Goal: Task Accomplishment & Management: Complete application form

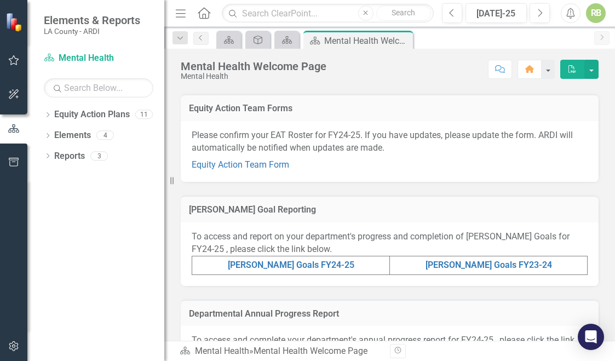
scroll to position [181, 0]
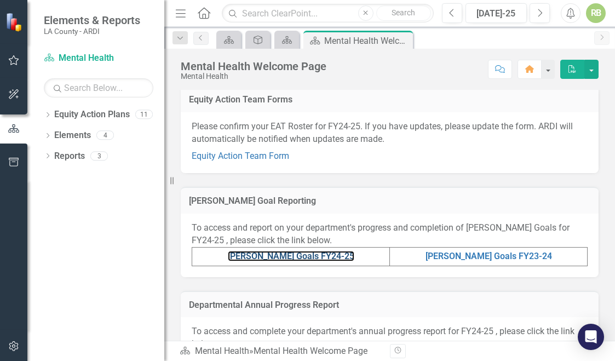
click at [289, 255] on link "[PERSON_NAME] Goals FY24-25" at bounding box center [291, 256] width 127 height 10
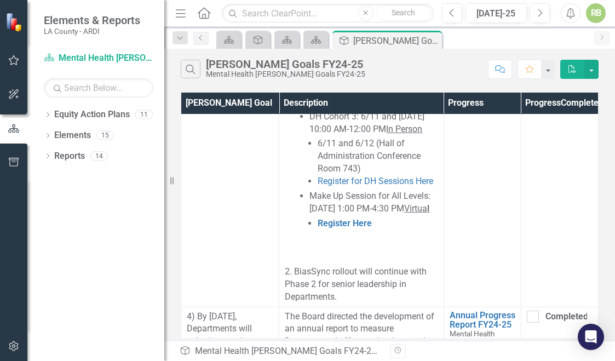
scroll to position [2509, 0]
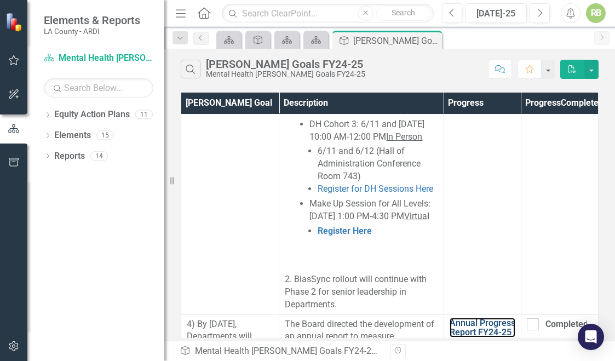
click at [458, 318] on link "Annual Progress Report FY24-25" at bounding box center [483, 327] width 66 height 19
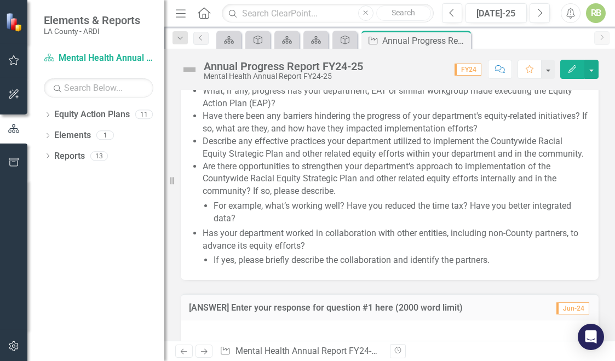
scroll to position [1548, 0]
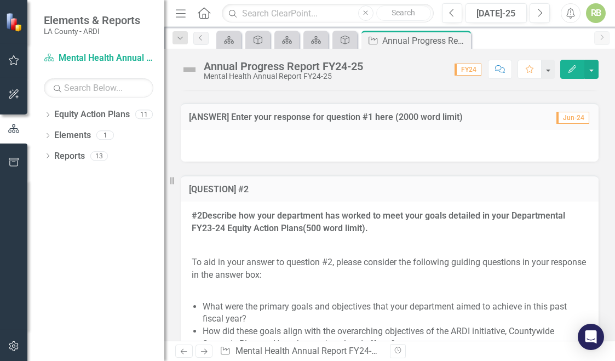
click at [351, 162] on div at bounding box center [390, 146] width 418 height 32
click at [215, 122] on h3 "[ANSWER] Enter your response for question #1 here (2000 word limit)" at bounding box center [367, 117] width 357 height 10
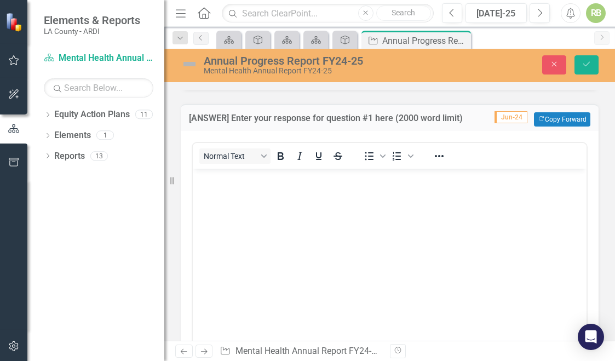
scroll to position [0, 0]
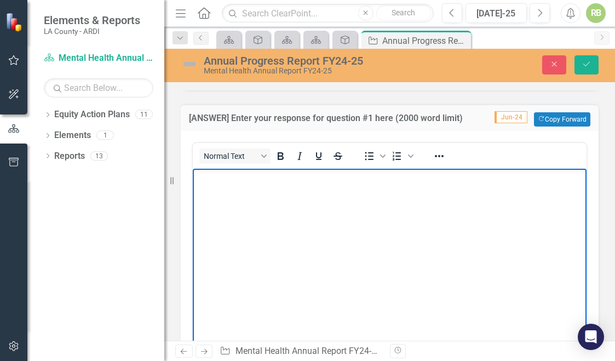
click at [263, 172] on p "Rich Text Area. Press ALT-0 for help." at bounding box center [390, 177] width 389 height 13
click at [251, 191] on body "Rich Text Area. Press ALT-0 for help." at bounding box center [390, 250] width 394 height 164
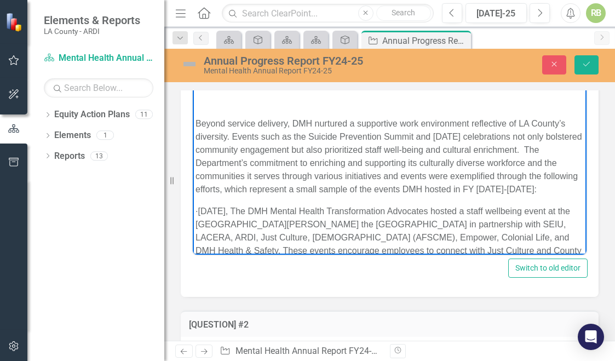
scroll to position [834, 0]
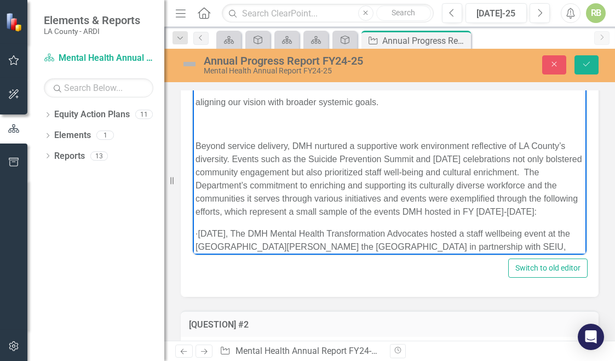
click at [200, 109] on p "aligning our vision with broader systemic goals." at bounding box center [390, 101] width 389 height 13
click at [209, 87] on p "Rich Text Area. Press ALT-0 for help." at bounding box center [390, 79] width 389 height 13
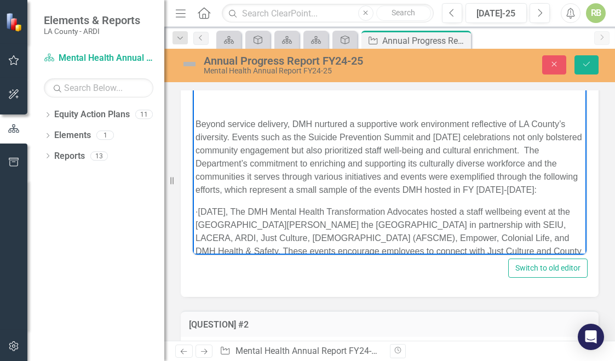
click at [206, 109] on p "Rich Text Area. Press ALT-0 for help." at bounding box center [390, 101] width 389 height 13
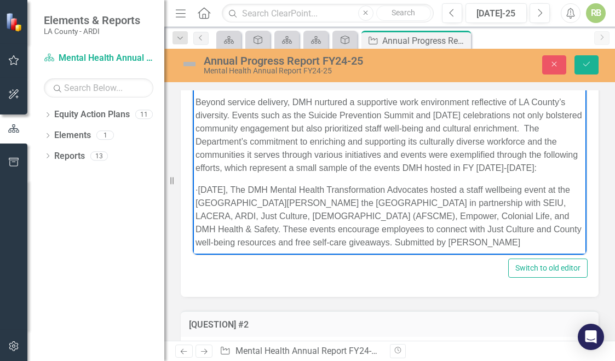
drag, startPoint x: 388, startPoint y: 94, endPoint x: 187, endPoint y: 95, distance: 201.1
click at [193, 95] on html "In Fiscal Year (FY) [DATE]–[DATE], the Los Angeles County Department of Mental …" at bounding box center [390, 275] width 394 height 2092
click at [278, 55] on icon "Bold" at bounding box center [281, 51] width 6 height 8
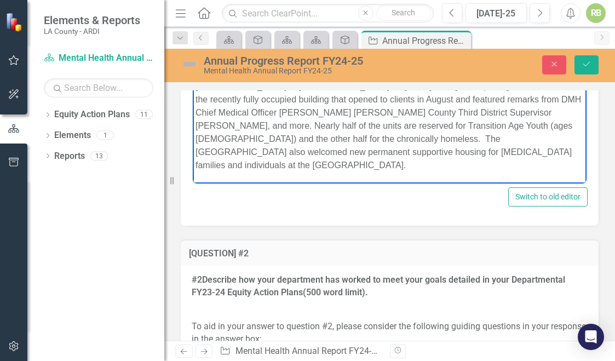
scroll to position [1803, 0]
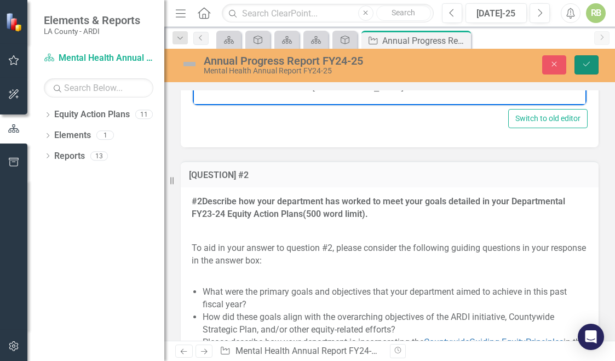
click at [591, 70] on button "Save" at bounding box center [587, 64] width 24 height 19
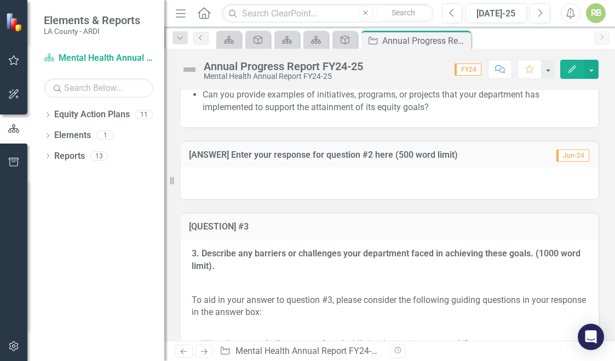
scroll to position [3709, 0]
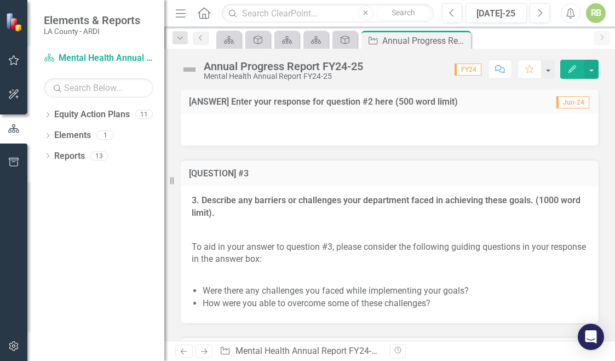
click at [210, 107] on h3 "[ANSWER] Enter your response for question #2 here (500 word limit)" at bounding box center [367, 102] width 357 height 10
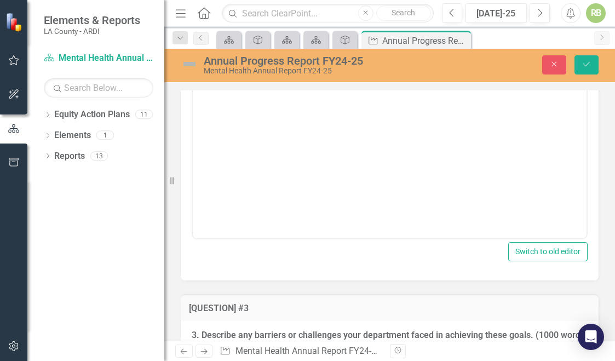
scroll to position [3803, 0]
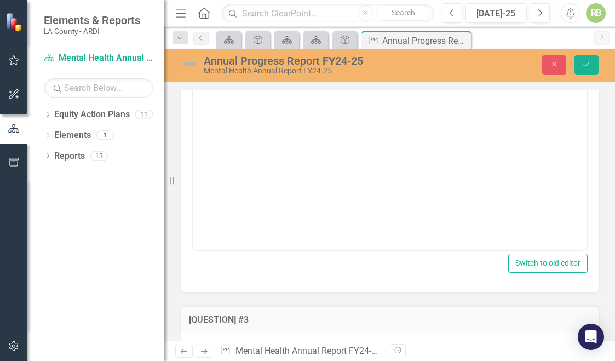
click at [227, 81] on body "Rich Text Area. Press ALT-0 for help." at bounding box center [390, 141] width 394 height 164
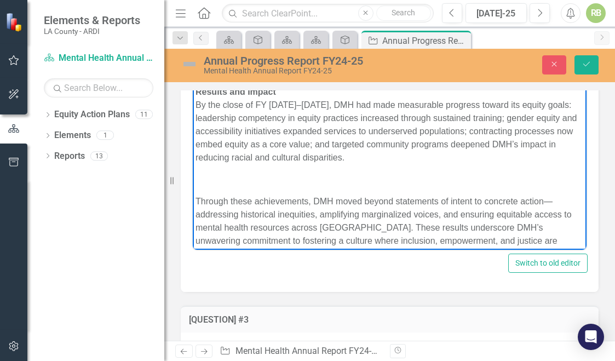
scroll to position [3875, 0]
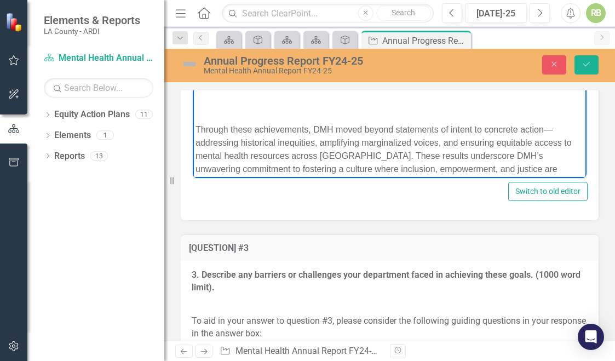
click at [234, 104] on p "Rich Text Area. Press ALT-0 for help." at bounding box center [390, 108] width 389 height 13
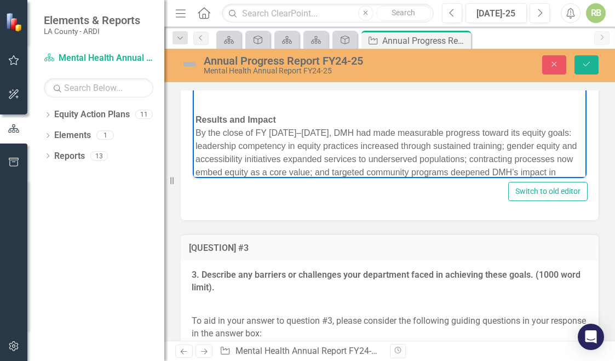
scroll to position [621, 0]
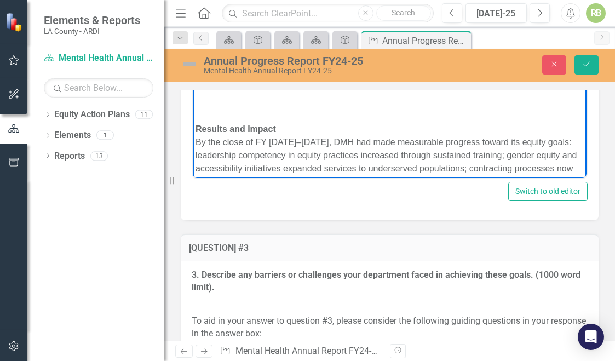
click at [218, 101] on p "Rich Text Area. Press ALT-0 for help." at bounding box center [390, 107] width 389 height 13
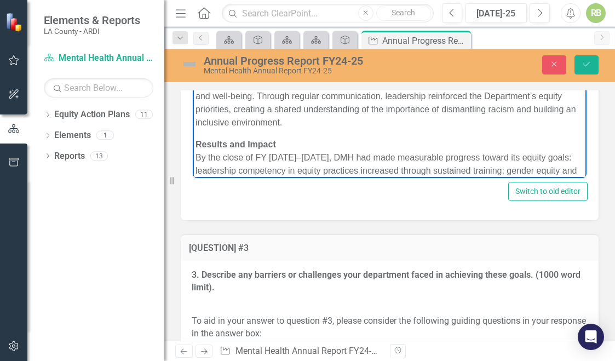
scroll to position [578, 0]
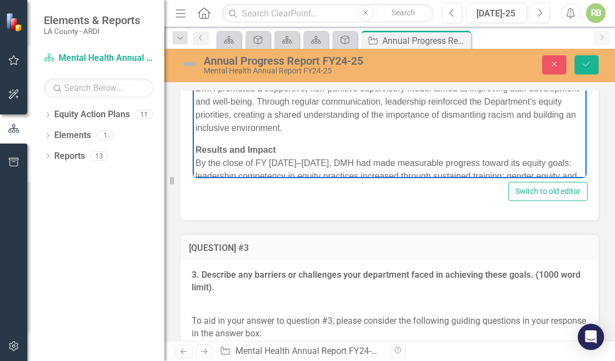
click at [196, 58] on strong "Rich Text Area. Press ALT-0 for help." at bounding box center [197, 53] width 2 height 9
click at [204, 50] on p "Rich Text Area. Press ALT-0 for help." at bounding box center [390, 54] width 389 height 13
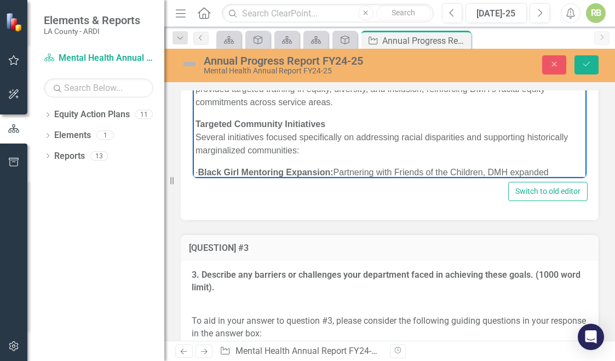
scroll to position [235, 0]
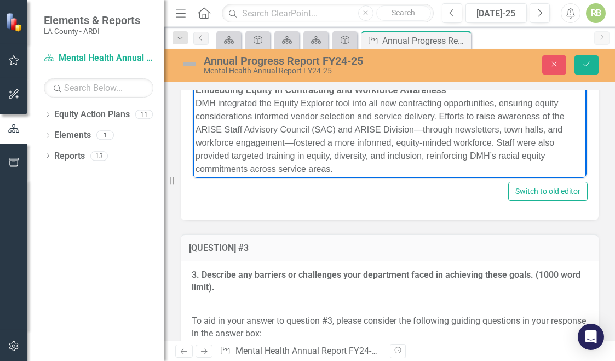
click at [195, 65] on body "In Fiscal Year (FY) [DATE]–[DATE], the Los Angeles County Department of Mental …" at bounding box center [390, 192] width 394 height 878
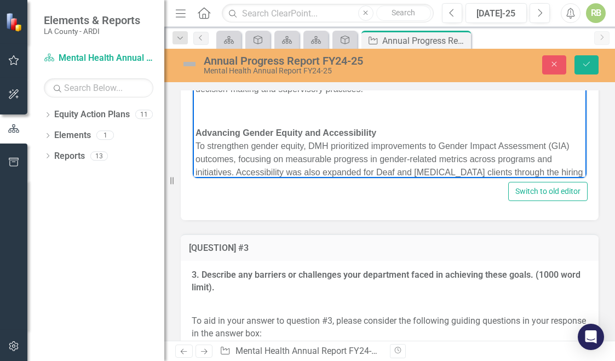
scroll to position [76, 0]
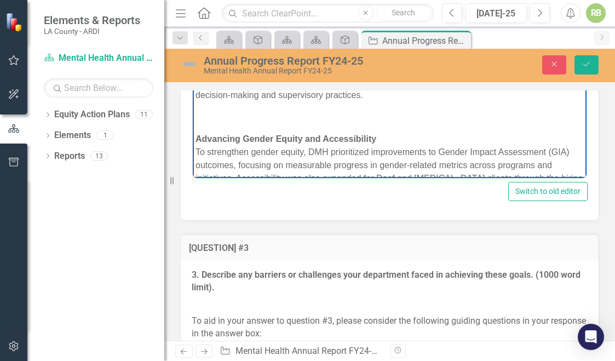
click at [193, 114] on body "In Fiscal Year (FY) [DATE]–[DATE], the Los Angeles County Department of Mental …" at bounding box center [390, 339] width 394 height 856
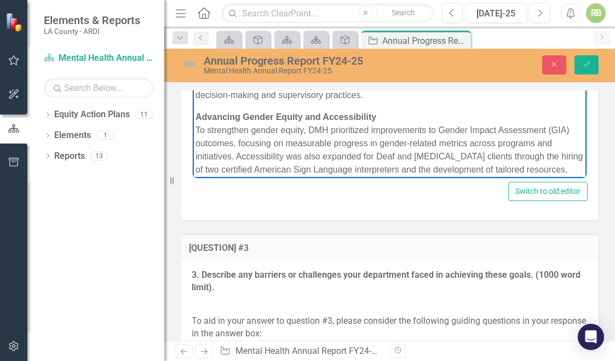
click at [196, 2] on p "Rich Text Area. Press ALT-0 for help." at bounding box center [390, 8] width 389 height 13
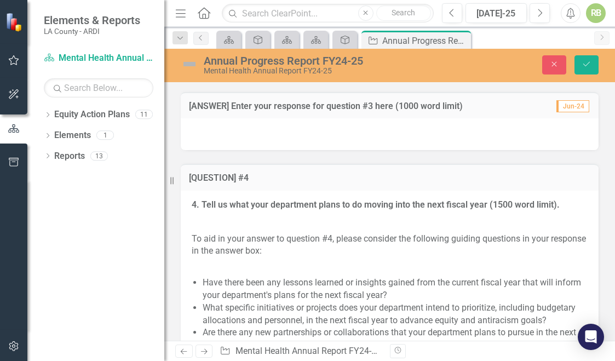
scroll to position [4250, 0]
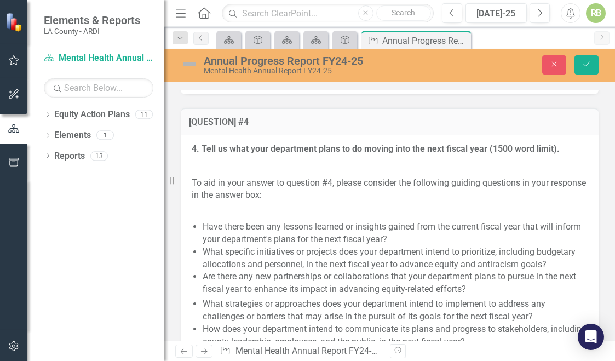
click at [207, 55] on h3 "[ANSWER] Enter your response for question #3 here (1000 word limit)" at bounding box center [367, 50] width 357 height 10
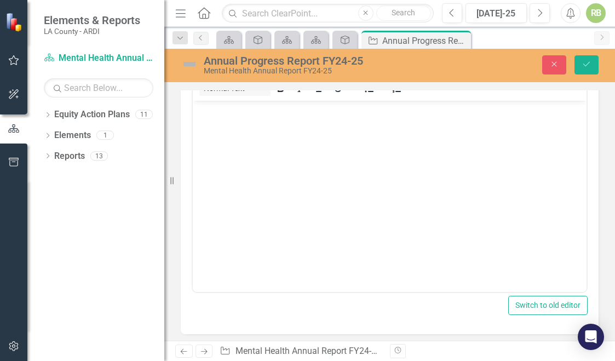
scroll to position [0, 0]
click at [291, 129] on body "Rich Text Area. Press ALT-0 for help." at bounding box center [390, 182] width 394 height 164
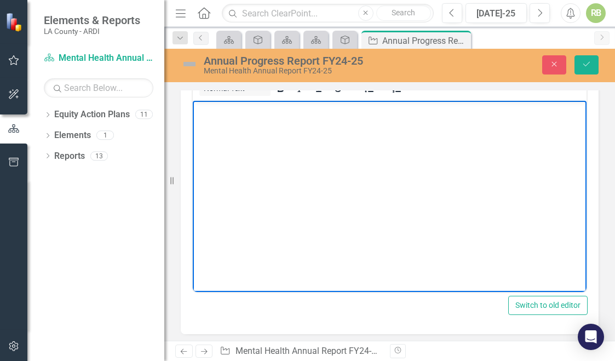
click at [212, 120] on body "Rich Text Area. Press ALT-0 for help." at bounding box center [390, 182] width 394 height 164
click at [211, 110] on p "Rich Text Area. Press ALT-0 for help." at bounding box center [390, 109] width 389 height 13
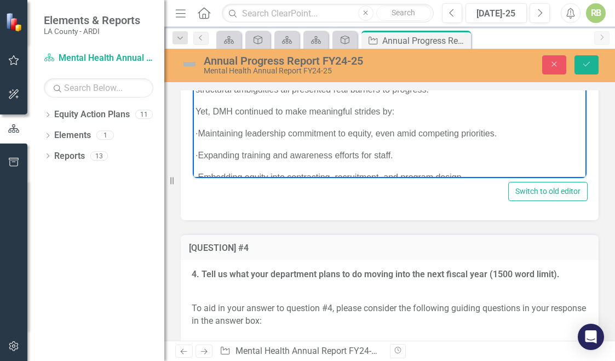
scroll to position [1707, 0]
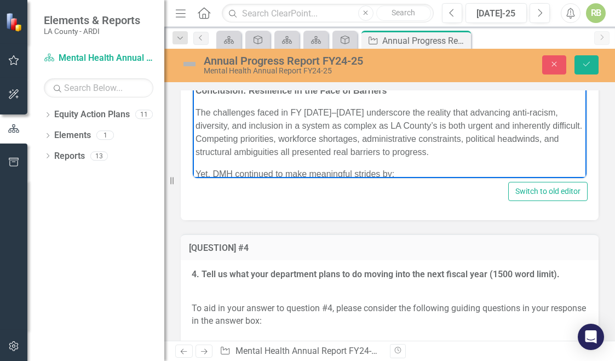
click at [197, 73] on strong "Rich Text Area. Press ALT-0 for help." at bounding box center [197, 68] width 2 height 9
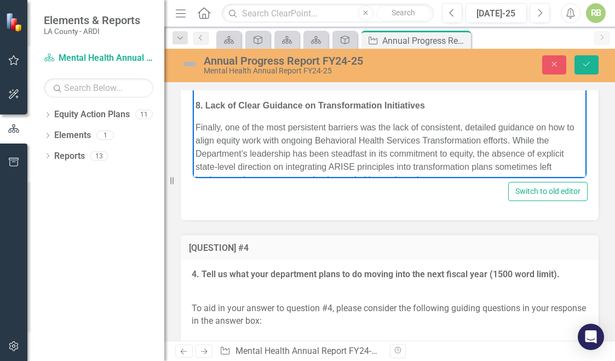
scroll to position [1488, 0]
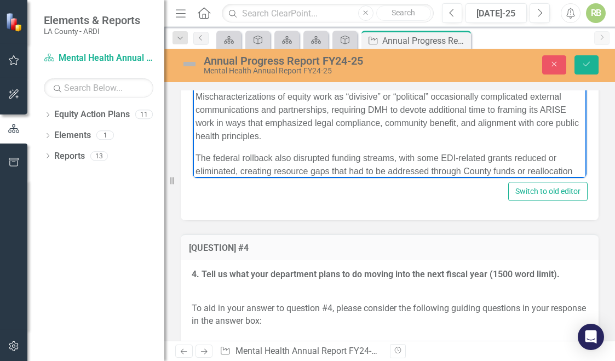
scroll to position [1269, 0]
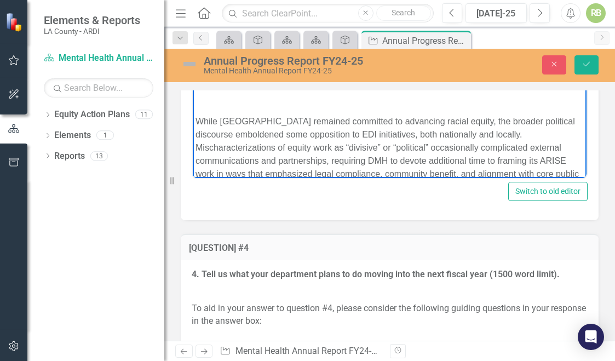
click at [198, 106] on p "Rich Text Area. Press ALT-0 for help." at bounding box center [390, 99] width 389 height 13
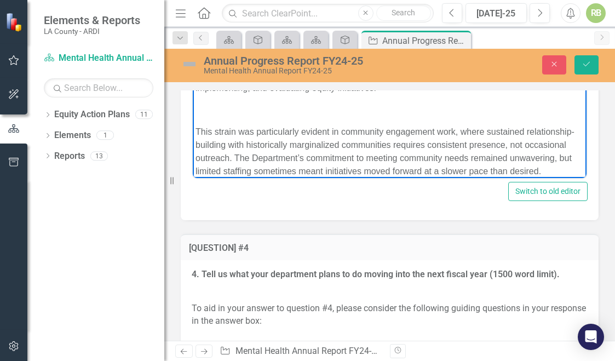
scroll to position [1049, 0]
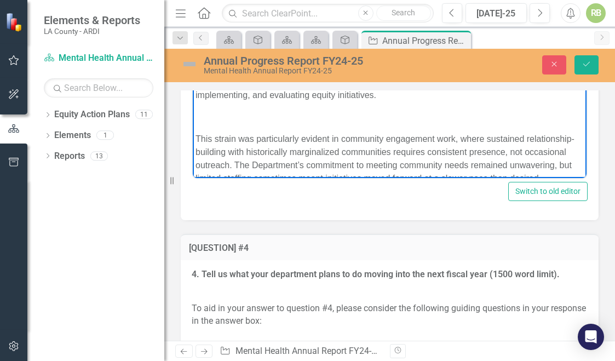
click at [196, 124] on p "Rich Text Area. Press ALT-0 for help." at bounding box center [390, 117] width 389 height 13
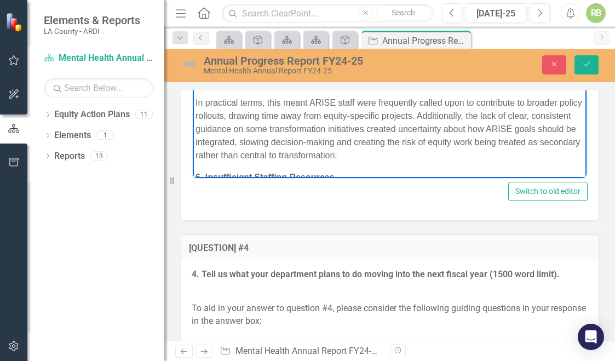
scroll to position [852, 0]
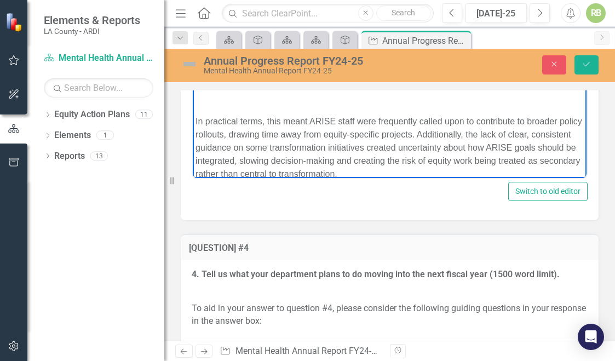
click at [197, 106] on p "Rich Text Area. Press ALT-0 for help." at bounding box center [390, 99] width 389 height 13
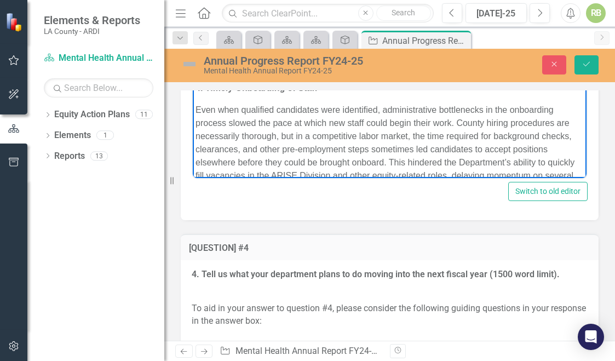
scroll to position [633, 0]
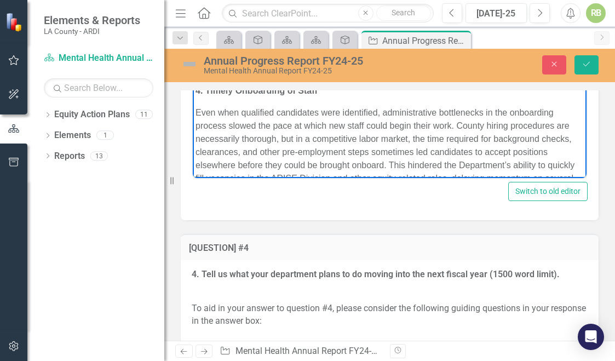
click at [195, 94] on body "In Fiscal Year (FY) [DATE]–[DATE], the Los Angeles County Department of Mental …" at bounding box center [390, 275] width 394 height 1842
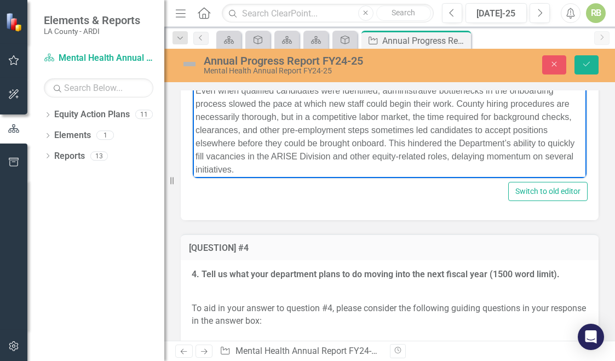
click at [194, 10] on body "In Fiscal Year (FY) [DATE]–[DATE], the Los Angeles County Department of Mental …" at bounding box center [390, 264] width 394 height 1821
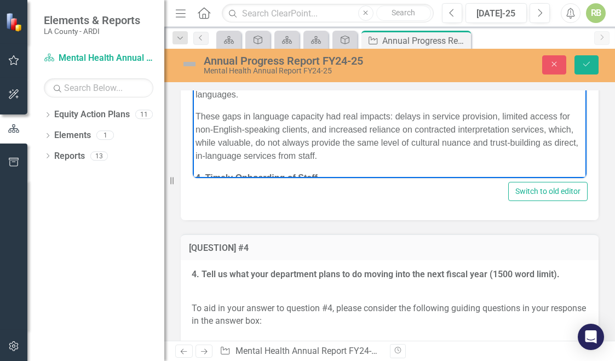
scroll to position [458, 0]
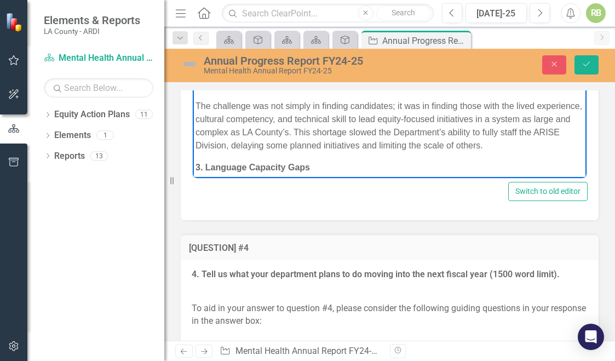
scroll to position [326, 0]
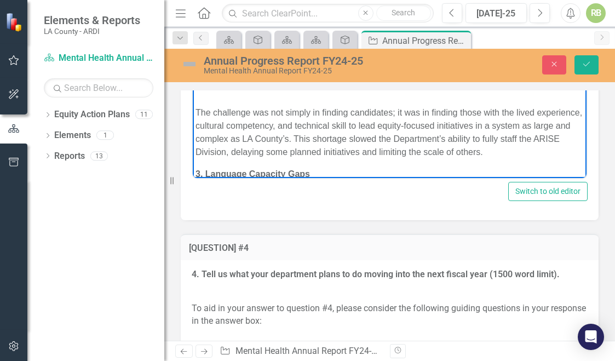
click at [197, 98] on p "Rich Text Area. Press ALT-0 for help." at bounding box center [390, 90] width 389 height 13
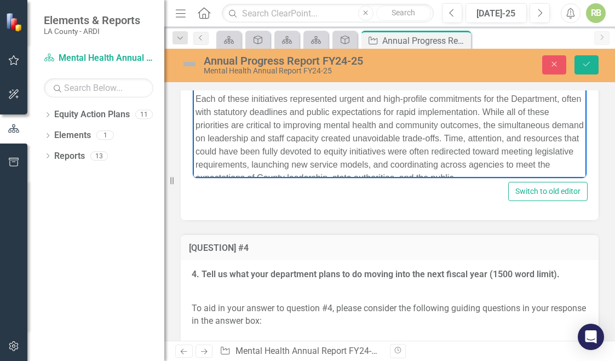
scroll to position [107, 0]
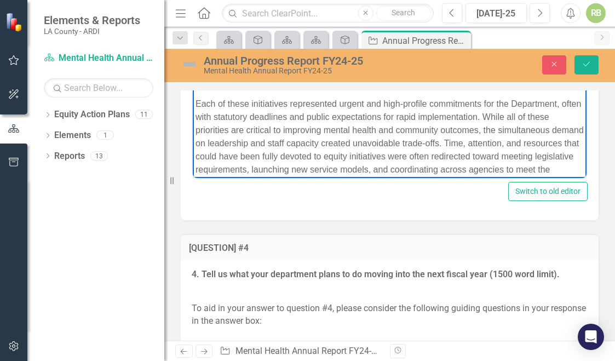
click at [198, 89] on p "Rich Text Area. Press ALT-0 for help." at bounding box center [390, 82] width 389 height 13
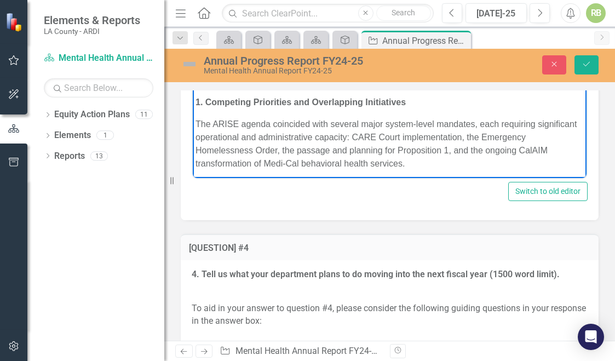
scroll to position [0, 0]
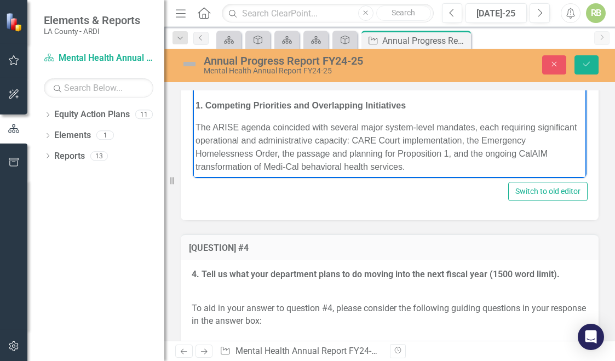
click at [196, 90] on p "Rich Text Area. Press ALT-0 for help." at bounding box center [390, 83] width 389 height 13
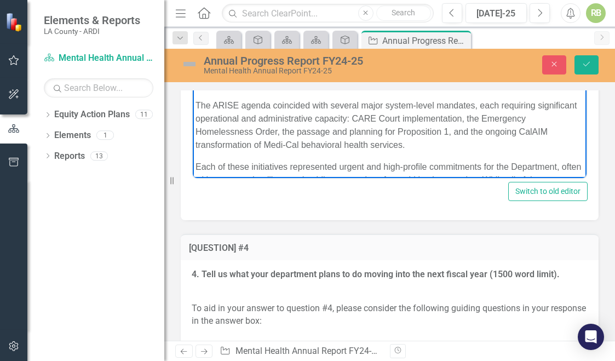
click at [504, 69] on p "In Fiscal Year (FY) [DATE]–[DATE], the Los Angeles County Department of Mental …" at bounding box center [390, 29] width 389 height 79
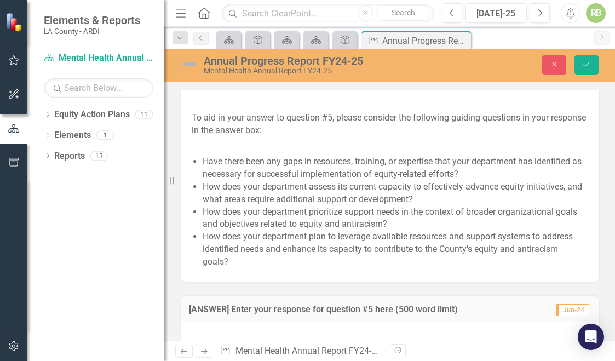
scroll to position [4919, 0]
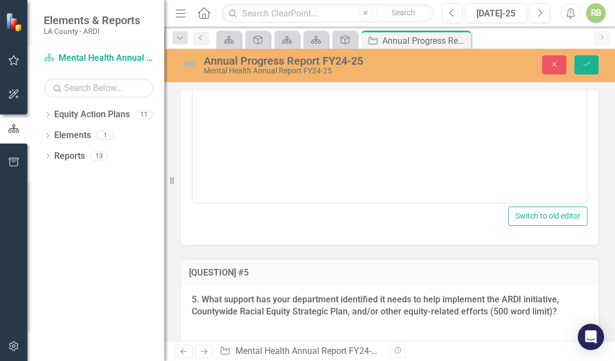
scroll to position [0, 0]
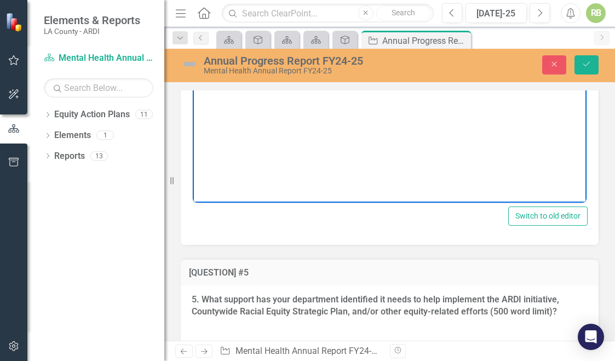
click at [208, 28] on body "Rich Text Area. Press ALT-0 for help." at bounding box center [390, 94] width 394 height 164
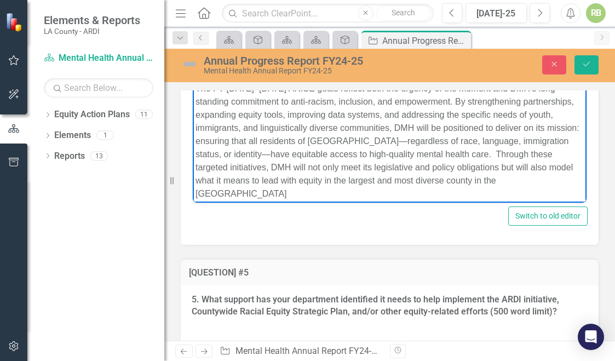
scroll to position [4956, 0]
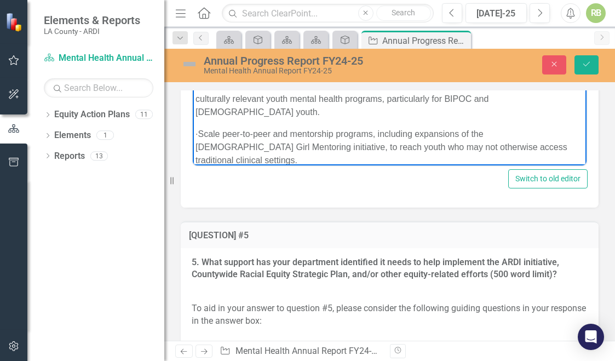
scroll to position [1989, 0]
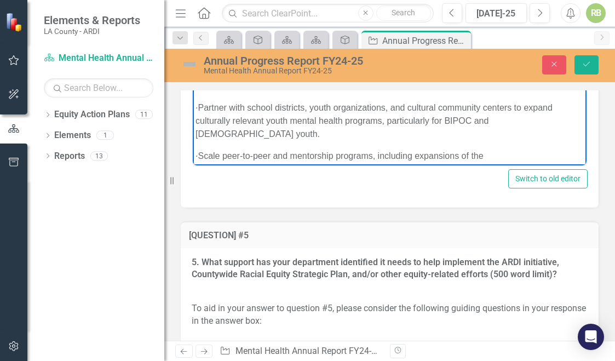
click at [197, 36] on p "Rich Text Area. Press ALT-0 for help." at bounding box center [390, 29] width 389 height 13
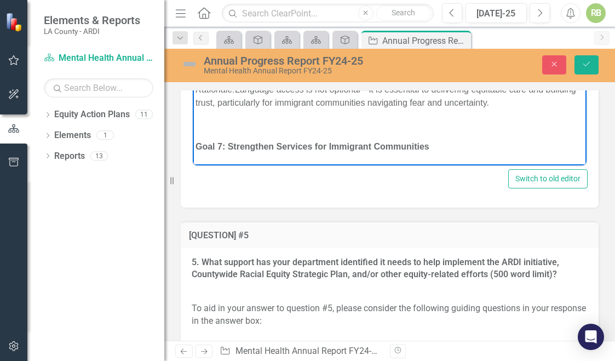
scroll to position [1660, 0]
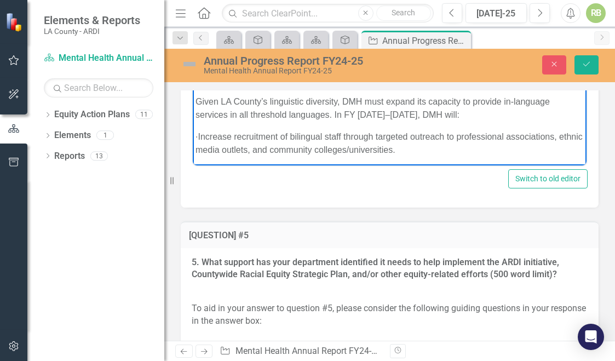
scroll to position [1507, 0]
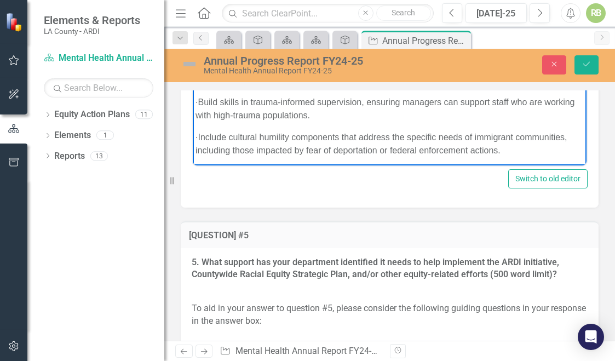
scroll to position [1287, 0]
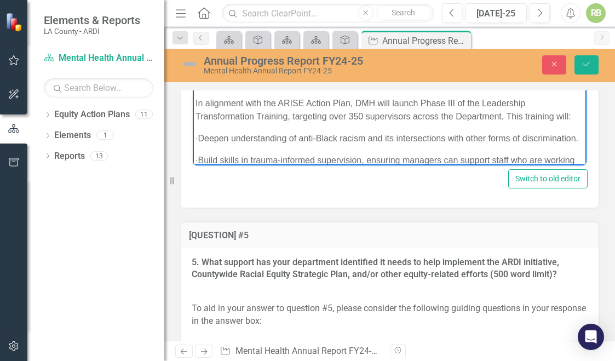
click at [197, 67] on p "Rich Text Area. Press ALT-0 for help." at bounding box center [390, 60] width 389 height 13
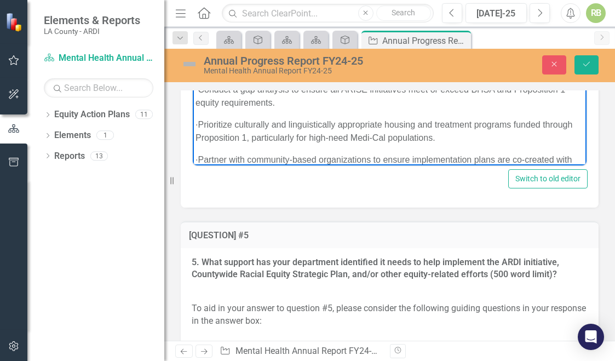
scroll to position [1112, 0]
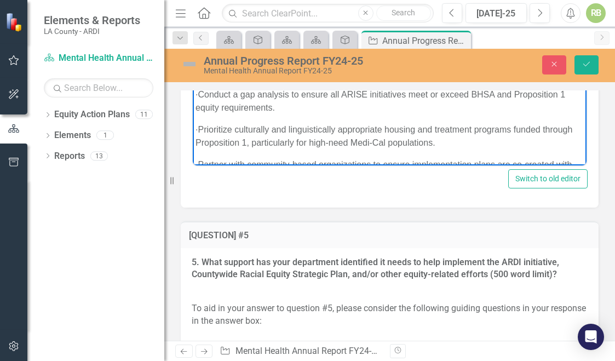
click at [199, 6] on body "[GEOGRAPHIC_DATA] is home to over 10 million residents, speaking more than 200 …" at bounding box center [390, 154] width 394 height 2583
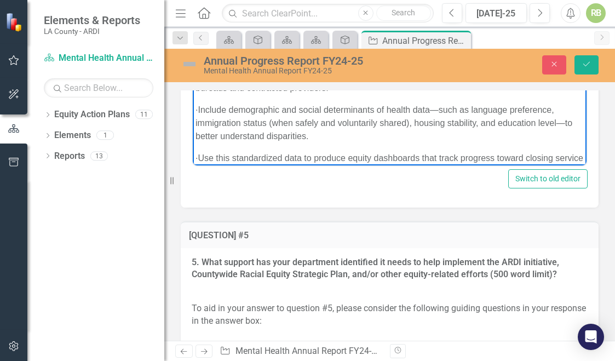
scroll to position [871, 0]
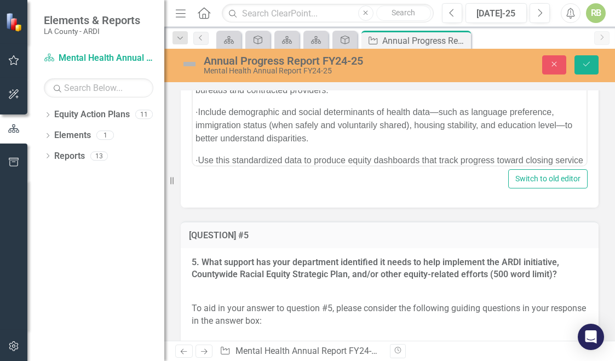
click at [191, 182] on div "Normal Text To open the popup, press Shift+Enter To open the popup, press Shift…" at bounding box center [390, 71] width 418 height 271
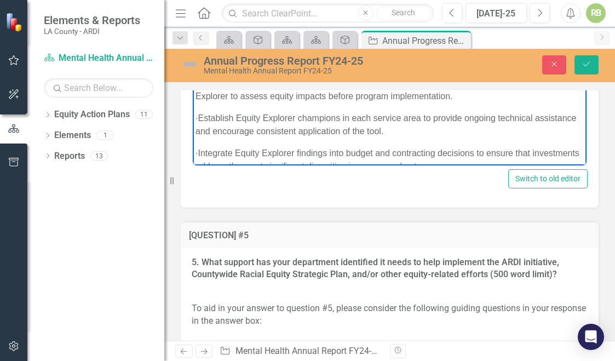
scroll to position [630, 0]
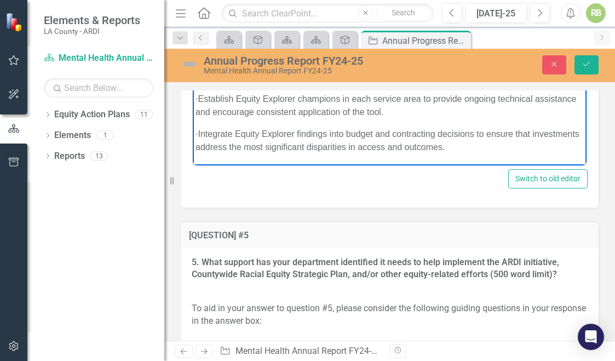
scroll to position [627, 0]
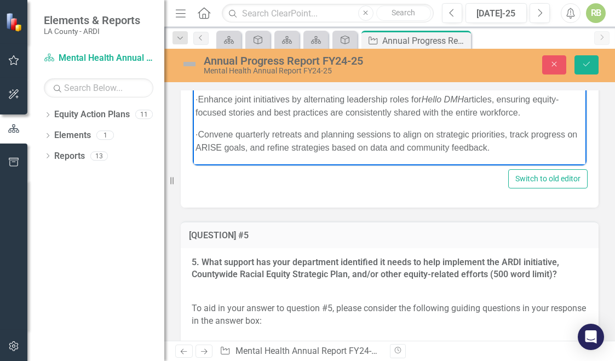
scroll to position [320, 0]
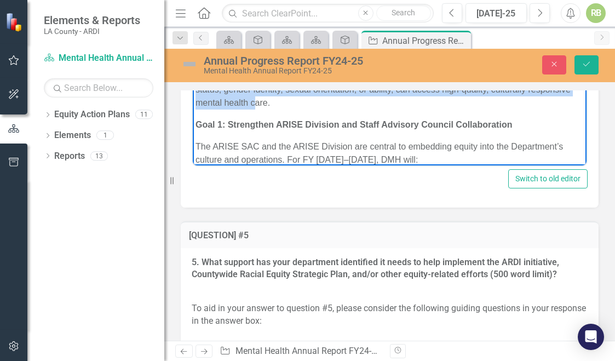
scroll to position [269, 0]
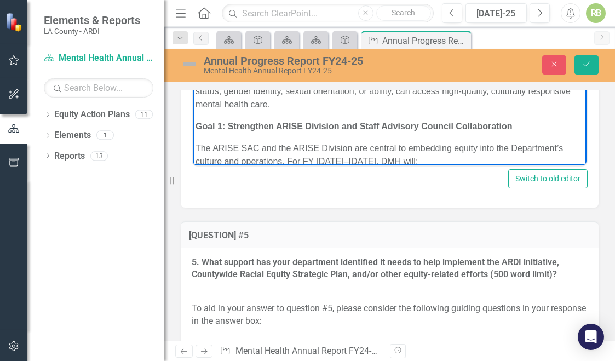
click at [214, 37] on p "Rich Text Area. Press ALT-0 for help." at bounding box center [390, 30] width 389 height 13
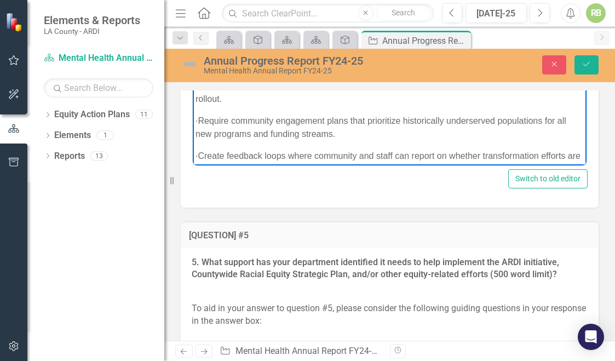
scroll to position [2015, 0]
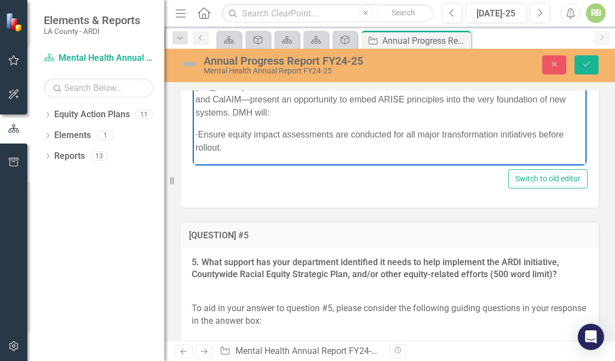
click at [212, 50] on p "Rich Text Area. Press ALT-0 for help." at bounding box center [390, 43] width 389 height 13
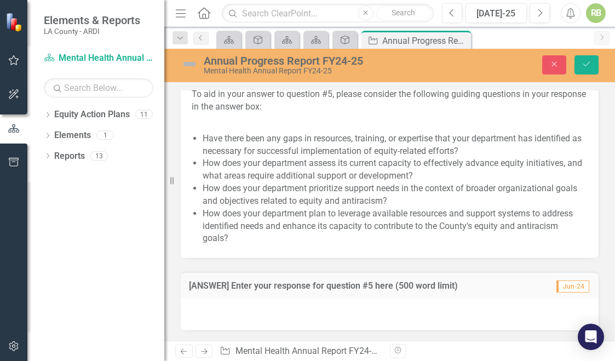
scroll to position [5345, 0]
click at [212, 309] on div at bounding box center [390, 315] width 418 height 32
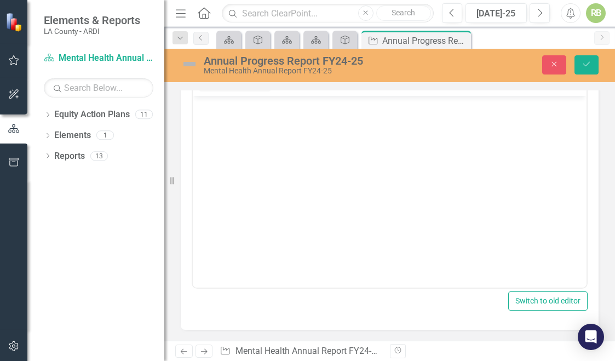
scroll to position [5560, 0]
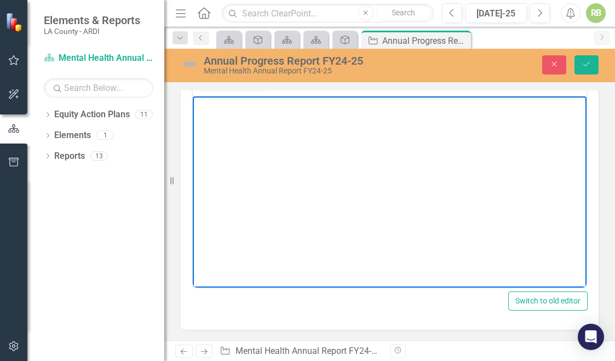
click at [207, 107] on p "Rich Text Area. Press ALT-0 for help." at bounding box center [390, 105] width 389 height 13
click at [225, 121] on body "Rich Text Area. Press ALT-0 for help." at bounding box center [390, 178] width 394 height 164
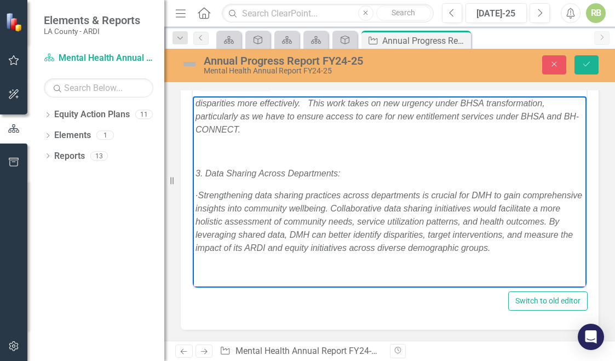
click at [203, 145] on p "Rich Text Area. Press ALT-0 for help." at bounding box center [390, 151] width 389 height 13
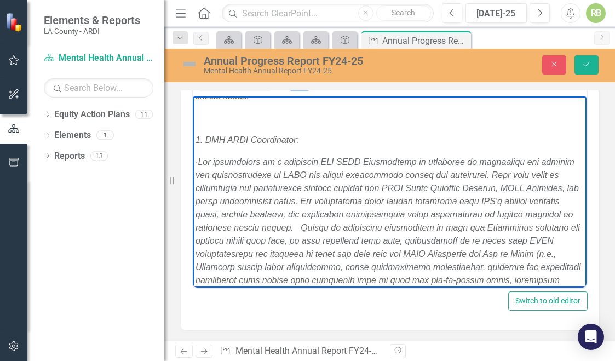
scroll to position [0, 0]
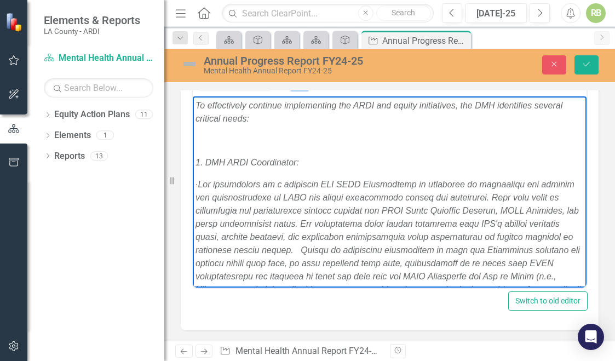
click at [203, 138] on p "Rich Text Area. Press ALT-0 for help." at bounding box center [390, 140] width 389 height 13
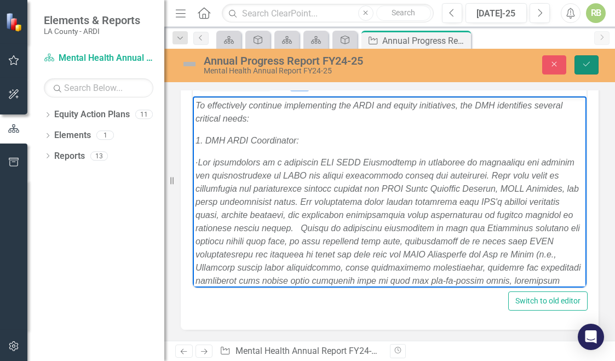
click at [592, 59] on button "Save" at bounding box center [587, 64] width 24 height 19
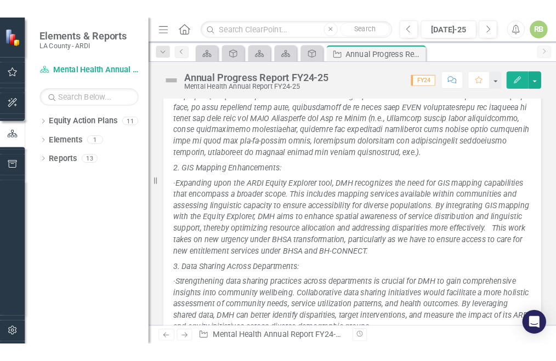
scroll to position [9139, 0]
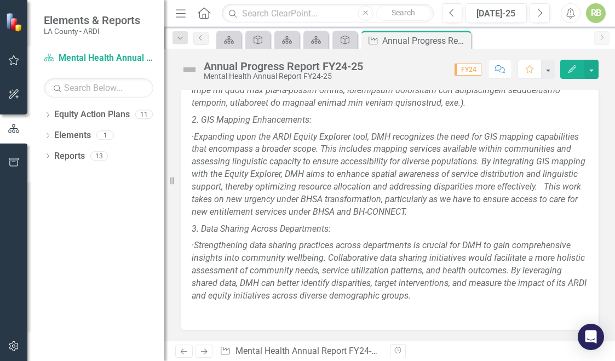
click at [67, 295] on div "Dropdown Equity Action Plans 11 Racial Equity Strategic Plan Dropdown Mental He…" at bounding box center [95, 233] width 137 height 255
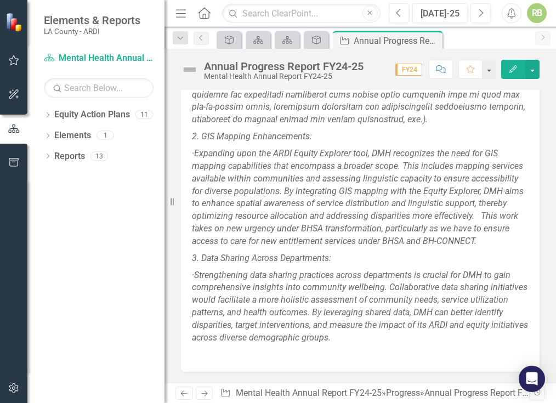
scroll to position [9993, 0]
click at [317, 39] on icon at bounding box center [316, 40] width 9 height 9
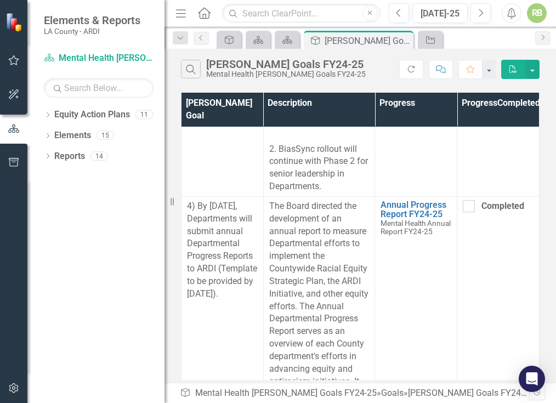
scroll to position [4014, 0]
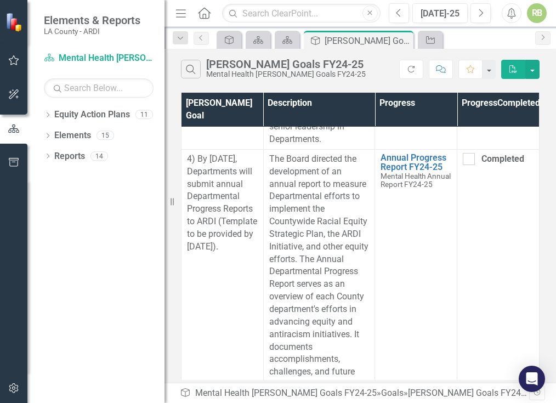
click at [464, 161] on div at bounding box center [469, 159] width 12 height 12
click at [464, 160] on input "Completed" at bounding box center [466, 156] width 7 height 7
checkbox input "true"
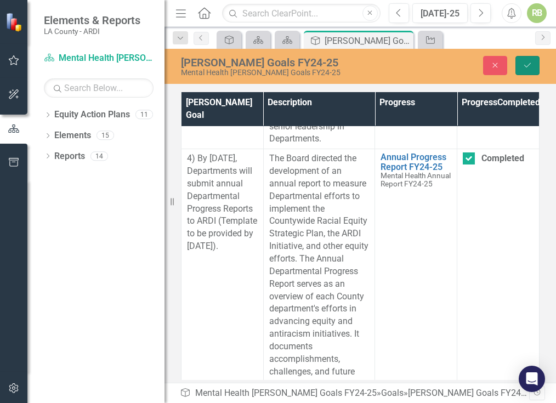
click at [530, 68] on icon "Save" at bounding box center [527, 65] width 10 height 8
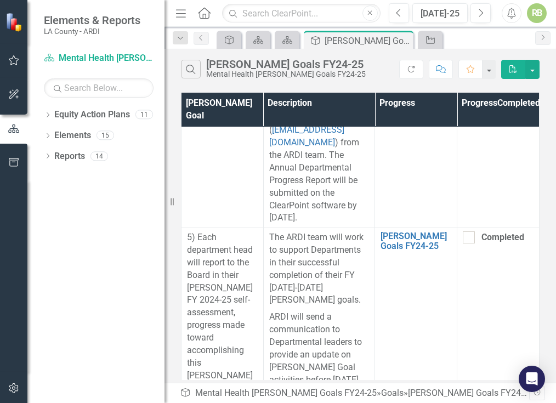
scroll to position [4645, 0]
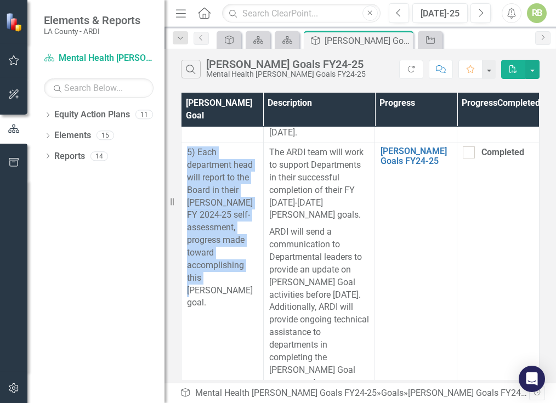
drag, startPoint x: 187, startPoint y: 150, endPoint x: 253, endPoint y: 282, distance: 147.8
click at [253, 282] on p "5) Each department head will report to the Board in their [PERSON_NAME] FY 2024…" at bounding box center [222, 227] width 71 height 163
drag, startPoint x: 253, startPoint y: 282, endPoint x: 224, endPoint y: 192, distance: 94.5
copy p "5) Each department head will report to the Board in their [PERSON_NAME] FY 2024…"
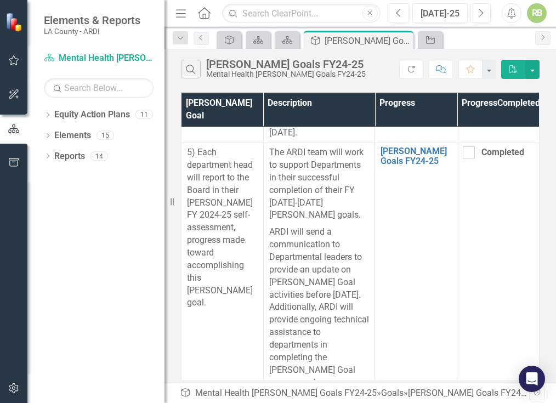
click at [83, 277] on div "Dropdown Equity Action Plans 11 Racial Equity Strategic Plan Dropdown Mental He…" at bounding box center [95, 254] width 137 height 297
click at [546, 253] on div "[PERSON_NAME] Goal Description Progress Progress Completed 1) By [DATE], depart…" at bounding box center [359, 236] width 391 height 293
click at [554, 361] on div "[PERSON_NAME] Goal Description Progress Progress Completed 1) By [DATE], depart…" at bounding box center [359, 236] width 391 height 293
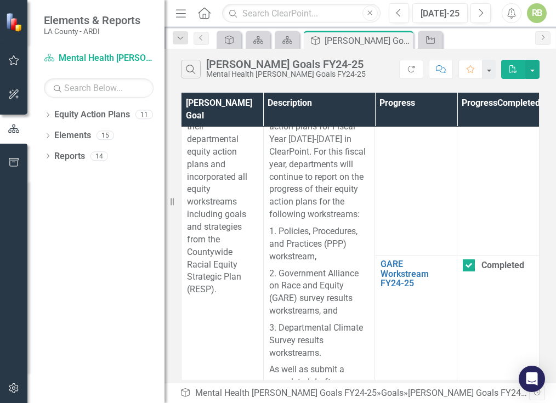
scroll to position [0, 0]
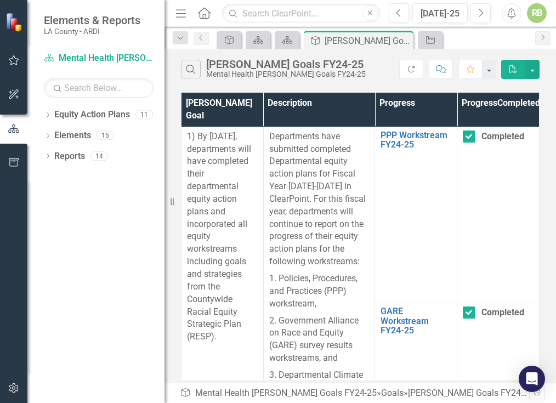
click at [550, 250] on div "[PERSON_NAME] Goal Description Progress Progress Completed 1) By [DATE], depart…" at bounding box center [359, 236] width 391 height 293
